Goal: Task Accomplishment & Management: Manage account settings

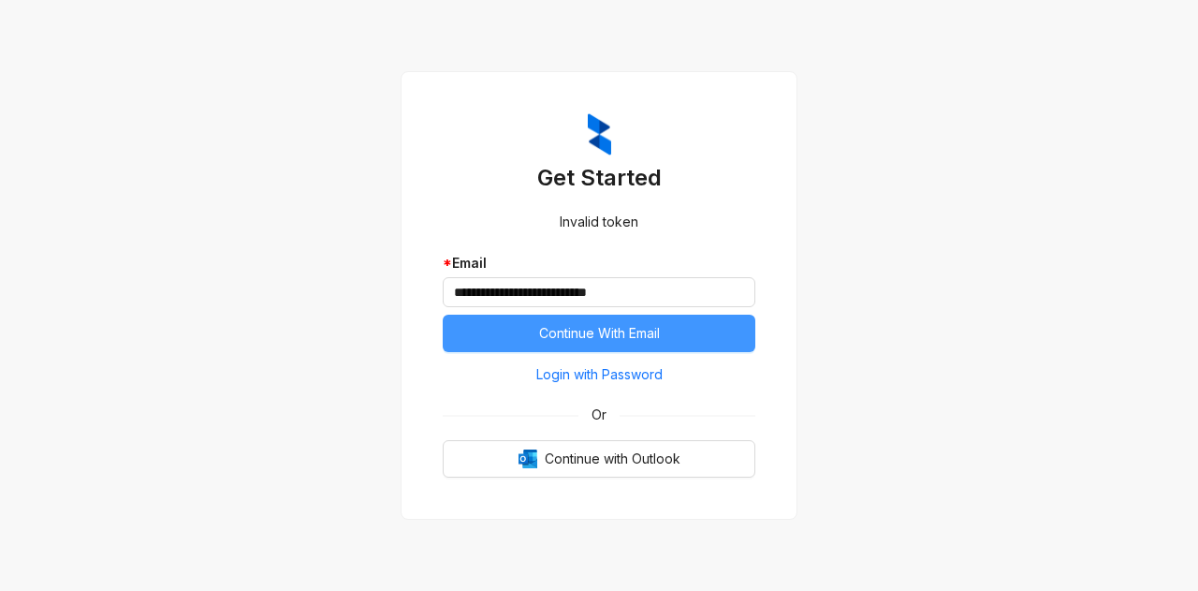
click at [560, 332] on span "Continue With Email" at bounding box center [599, 333] width 121 height 21
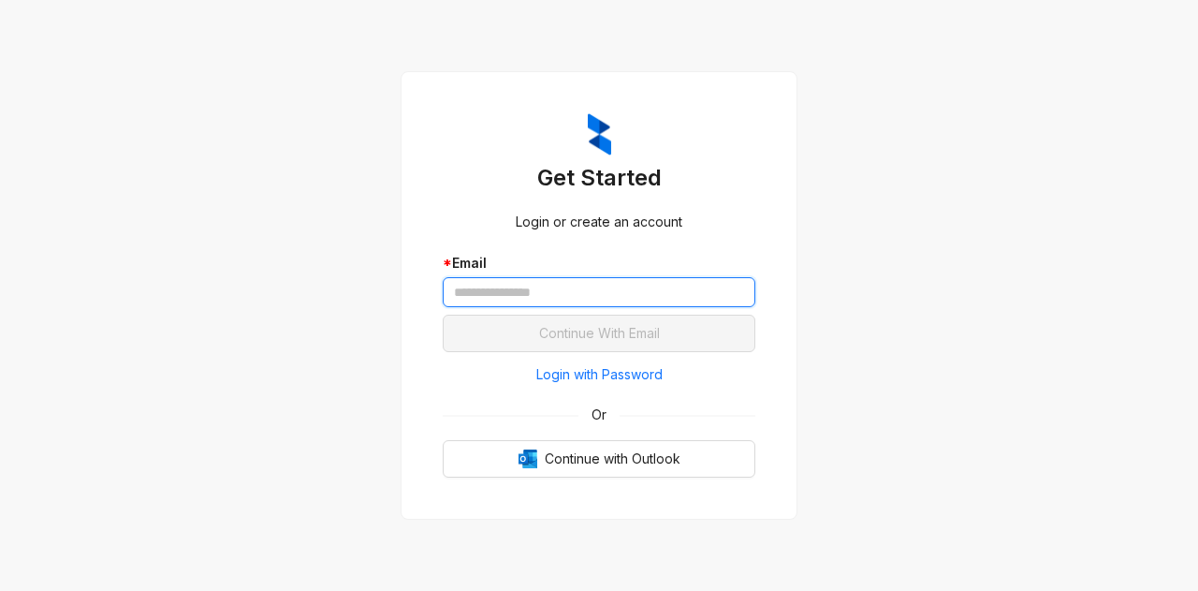
click at [496, 296] on input "text" at bounding box center [599, 292] width 313 height 30
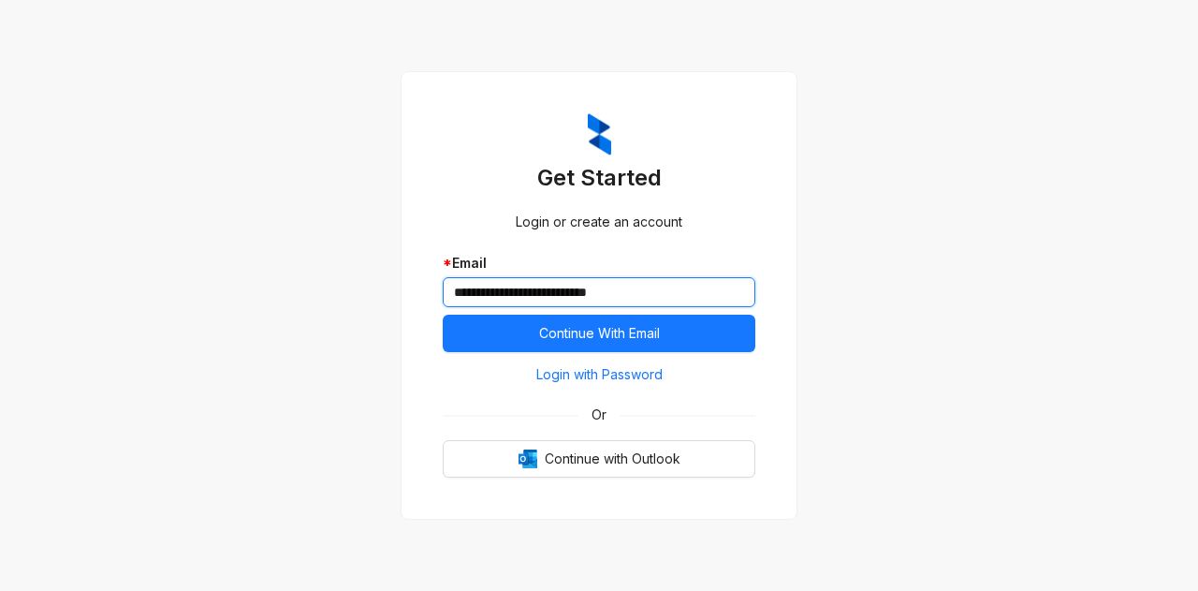
type input "**********"
click at [443, 314] on button "Continue With Email" at bounding box center [599, 332] width 313 height 37
